Goal: Check status: Check status

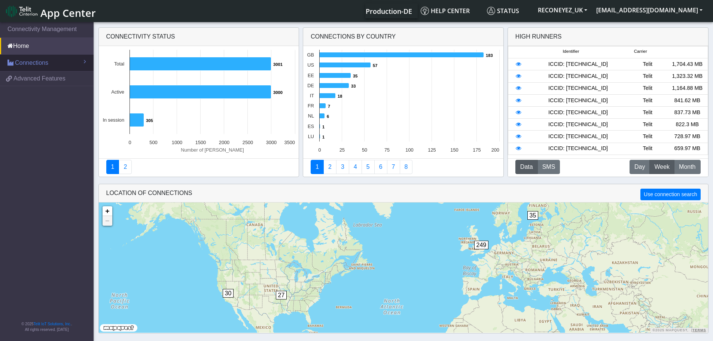
click at [26, 58] on span "Connections" at bounding box center [31, 62] width 33 height 9
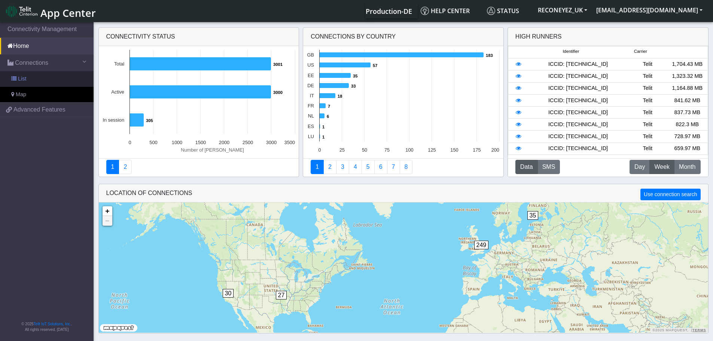
click at [29, 79] on link "List" at bounding box center [47, 79] width 94 height 16
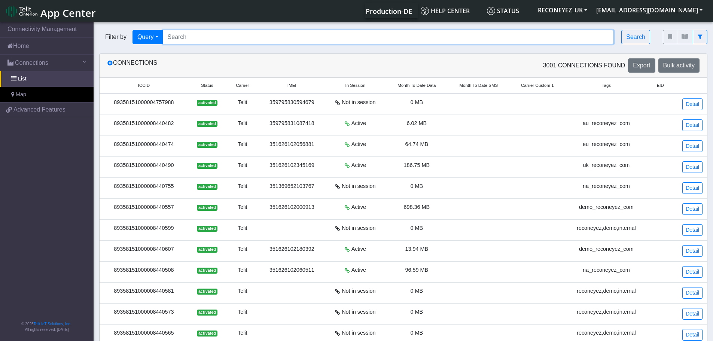
paste input "89358151000008422274"
type input "89358151000008422274"
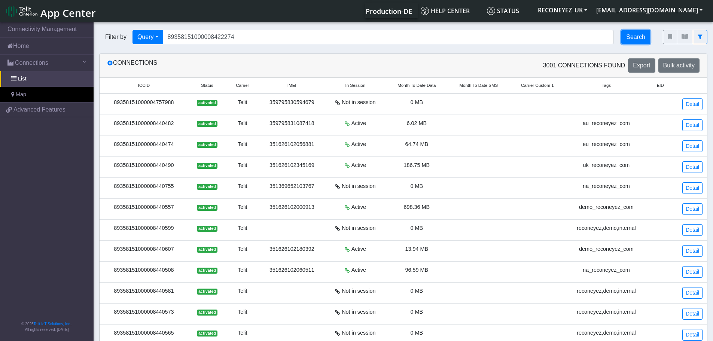
click at [637, 37] on button "Search" at bounding box center [635, 37] width 29 height 14
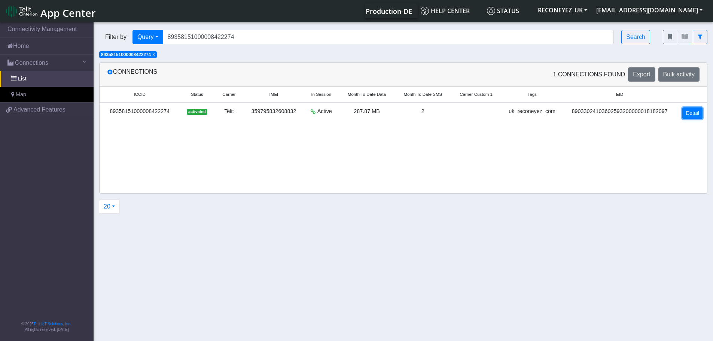
click at [693, 116] on link "Detail" at bounding box center [692, 113] width 20 height 12
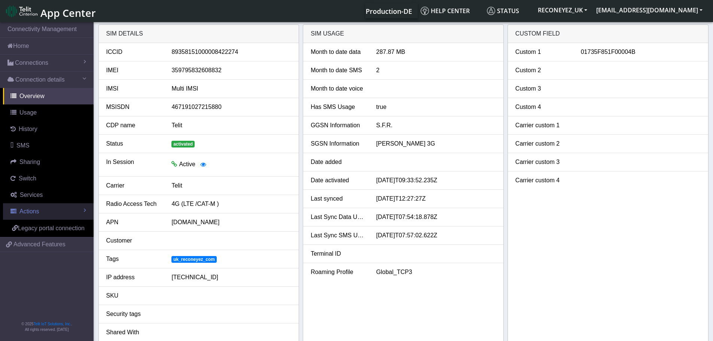
click at [34, 211] on span "Actions" at bounding box center [28, 211] width 19 height 6
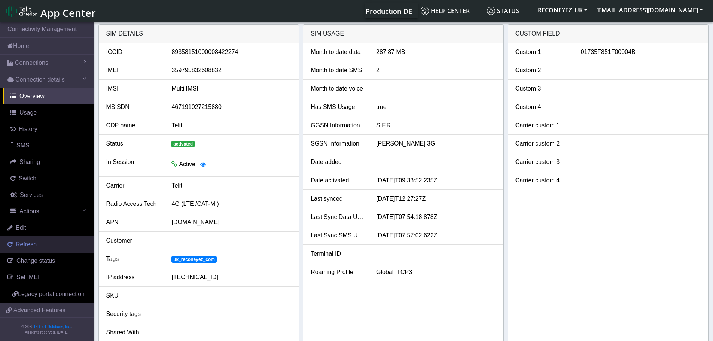
click at [31, 242] on span "Refresh" at bounding box center [26, 244] width 21 height 6
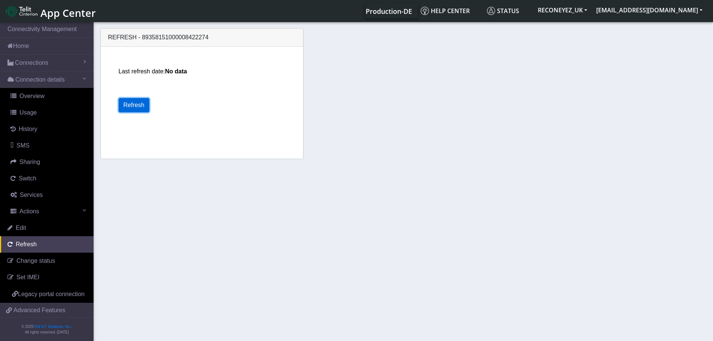
click at [132, 106] on button "Refresh" at bounding box center [134, 105] width 31 height 14
